Goal: Find specific page/section: Find specific page/section

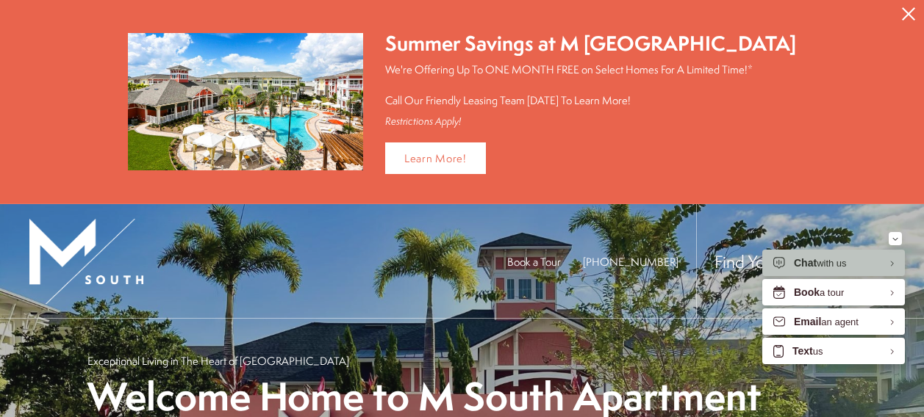
click at [910, 8] on icon "Close Alert" at bounding box center [908, 13] width 13 height 13
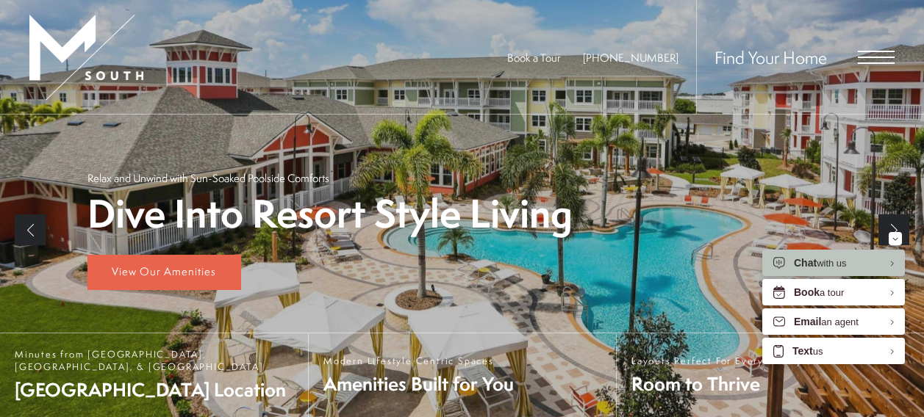
click at [874, 57] on span "Open Menu" at bounding box center [875, 57] width 37 height 1
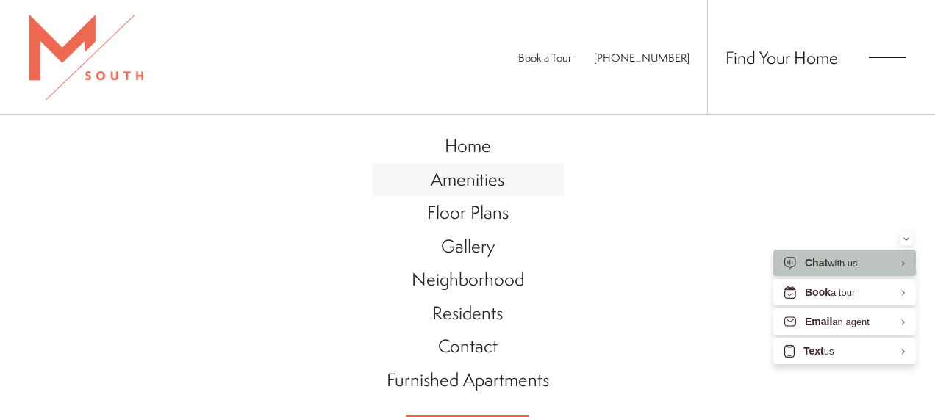
click at [486, 194] on link "Amenities" at bounding box center [468, 180] width 192 height 34
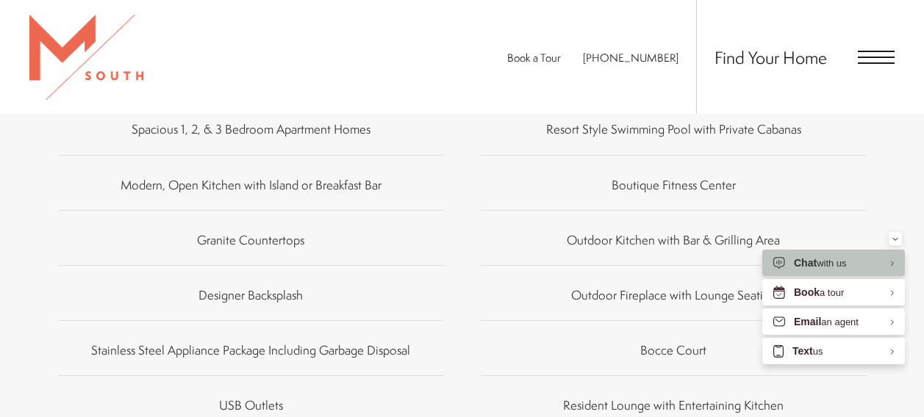
scroll to position [882, 0]
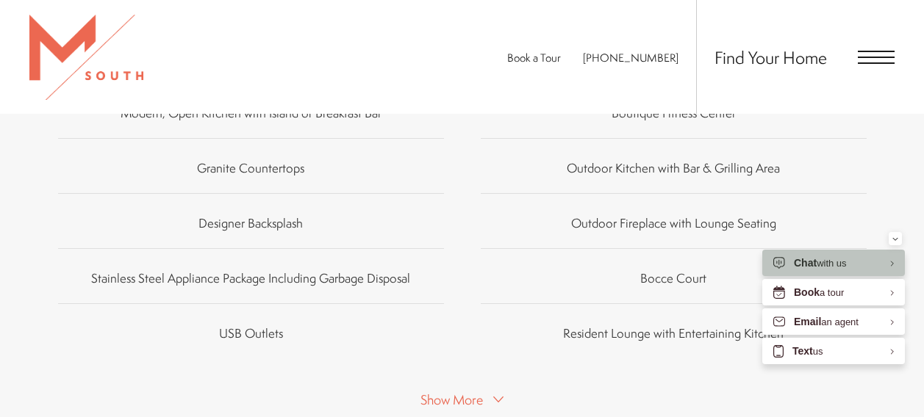
click at [851, 64] on div "Find Your Home" at bounding box center [795, 57] width 198 height 114
click at [862, 62] on span "Open Menu" at bounding box center [875, 62] width 37 height 1
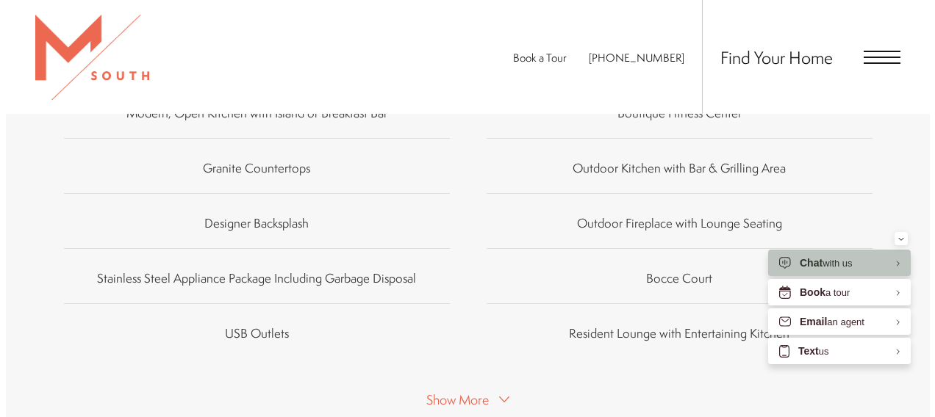
scroll to position [0, 0]
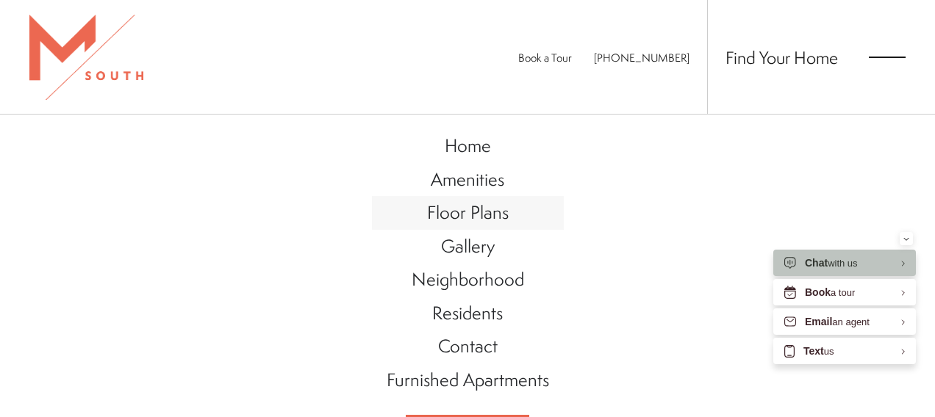
click at [484, 220] on span "Floor Plans" at bounding box center [468, 212] width 82 height 25
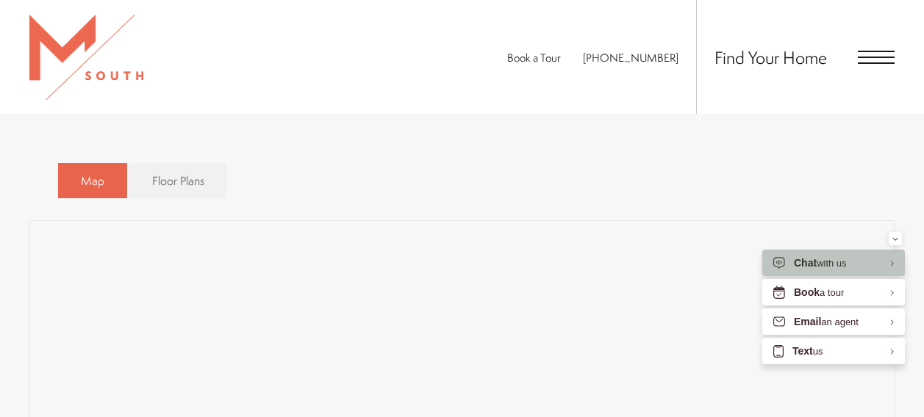
scroll to position [808, 0]
click at [170, 186] on link "Floor Plans" at bounding box center [178, 174] width 98 height 36
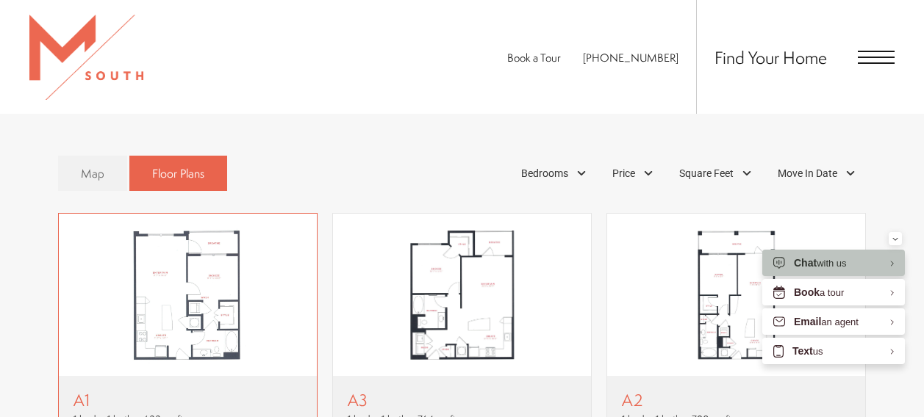
scroll to position [1029, 0]
